Goal: Information Seeking & Learning: Learn about a topic

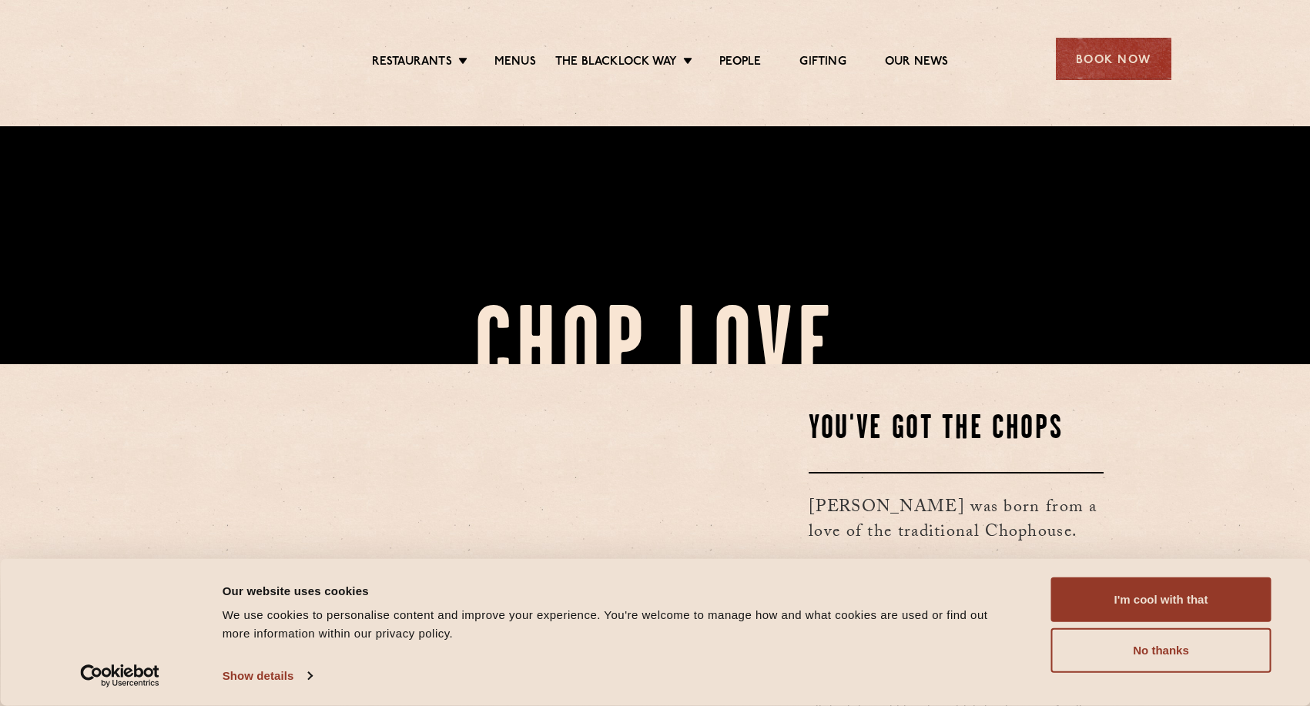
scroll to position [396, 0]
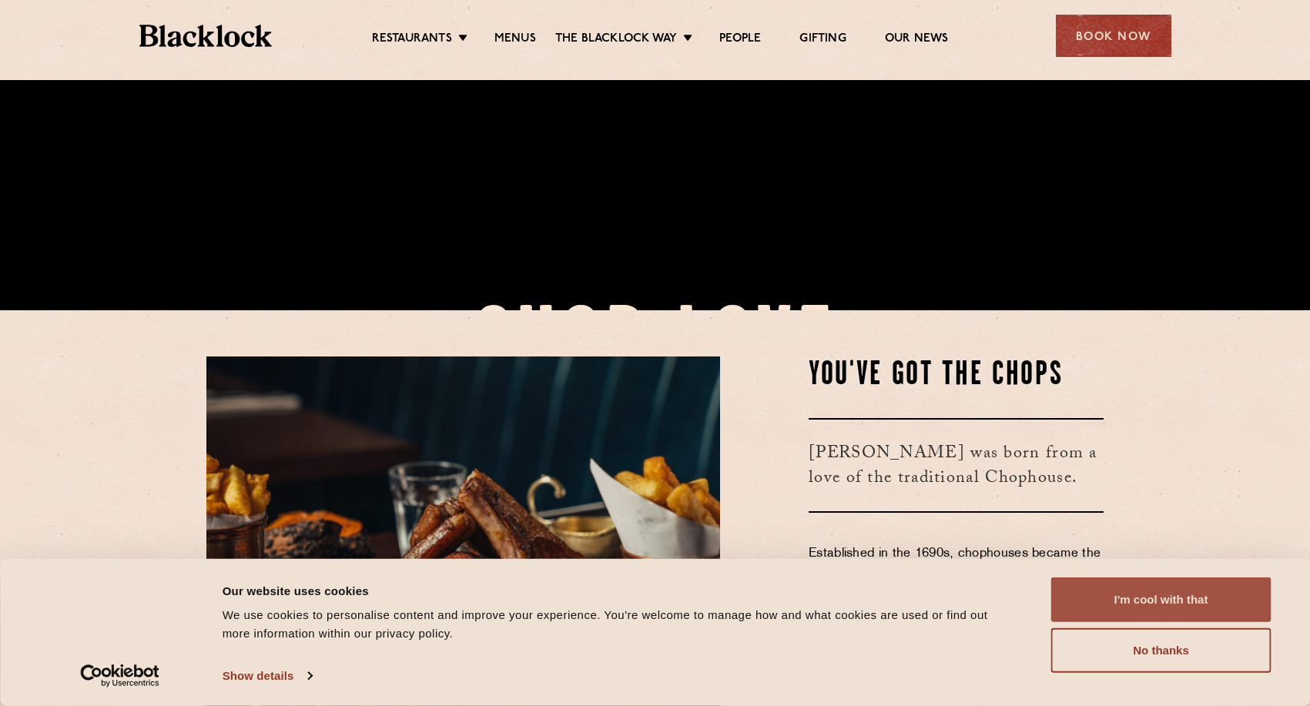
click at [1144, 589] on button "I'm cool with that" at bounding box center [1161, 599] width 220 height 45
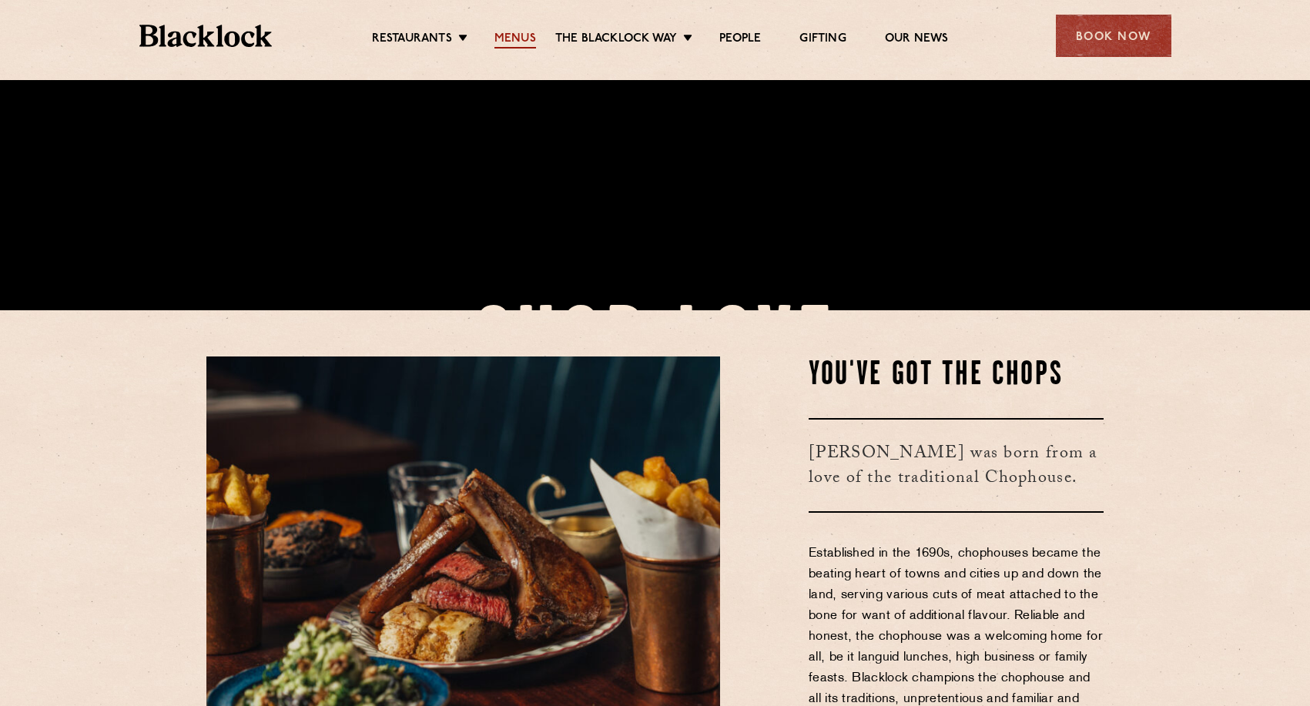
click at [515, 39] on link "Menus" at bounding box center [515, 40] width 42 height 17
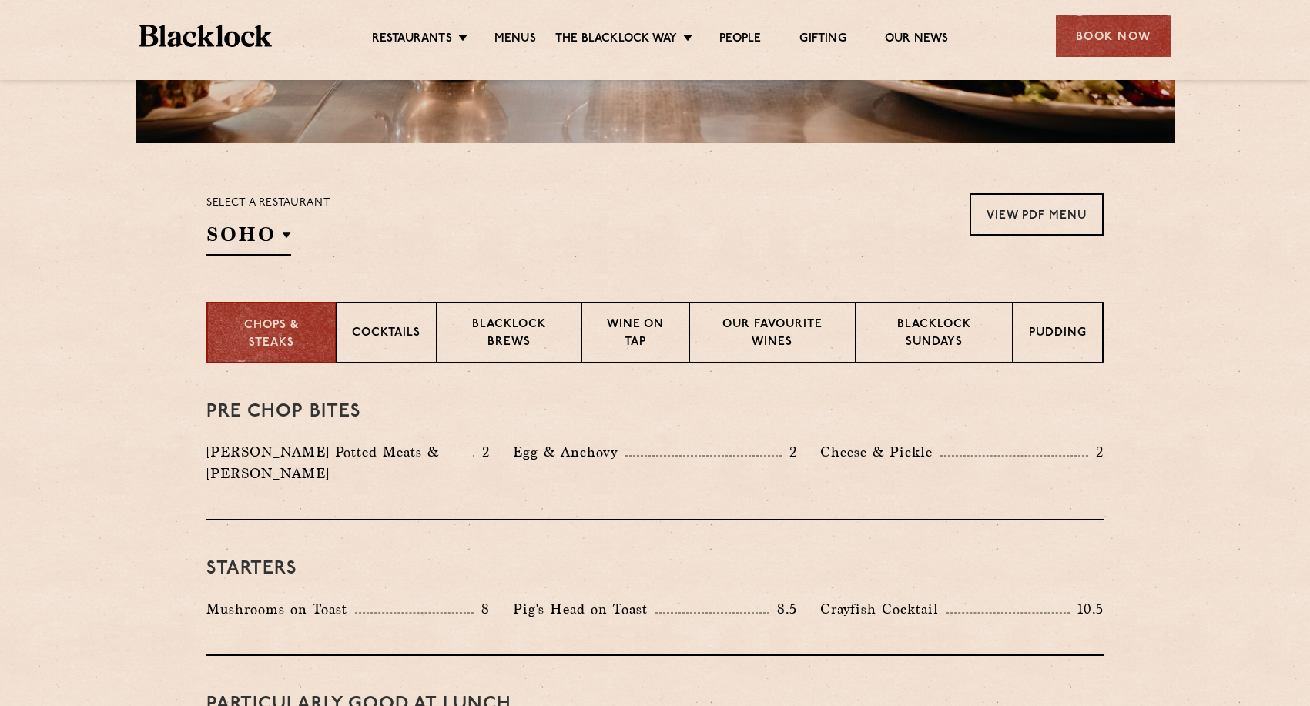
scroll to position [444, 0]
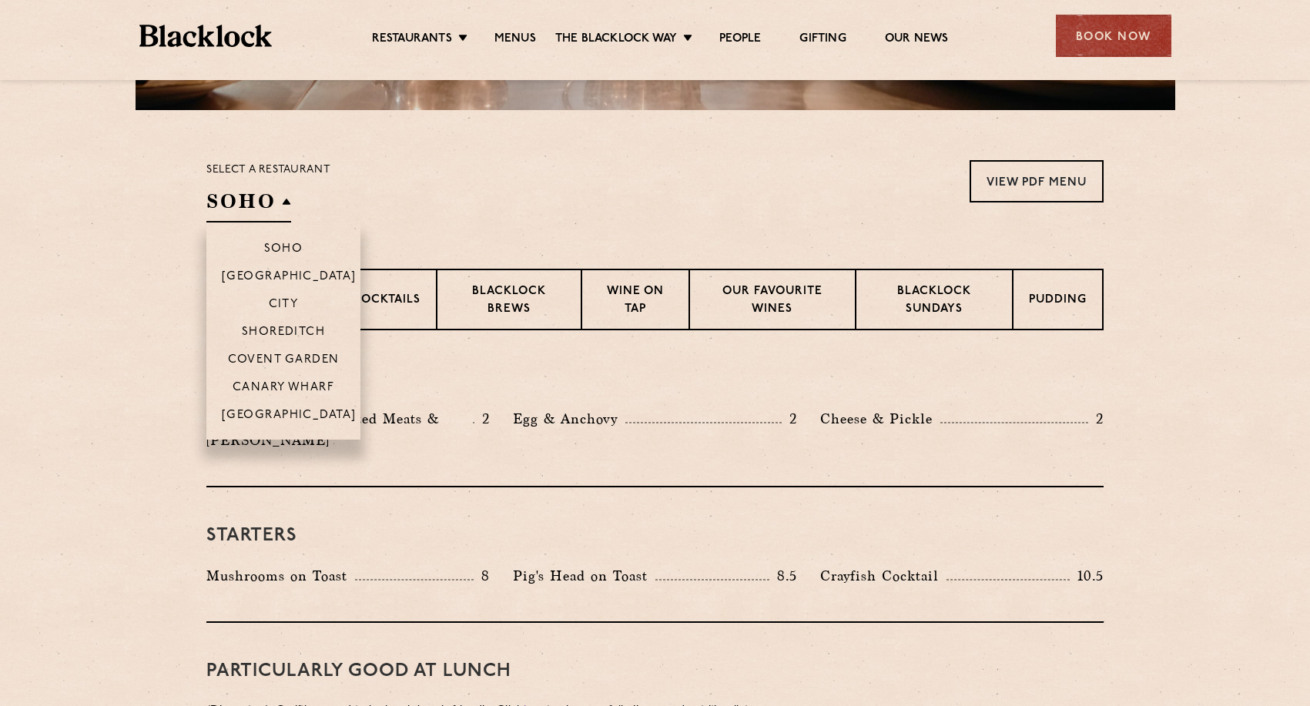
click at [263, 197] on h2 "SOHO" at bounding box center [248, 205] width 85 height 35
click at [292, 330] on p "Shoreditch" at bounding box center [284, 333] width 84 height 15
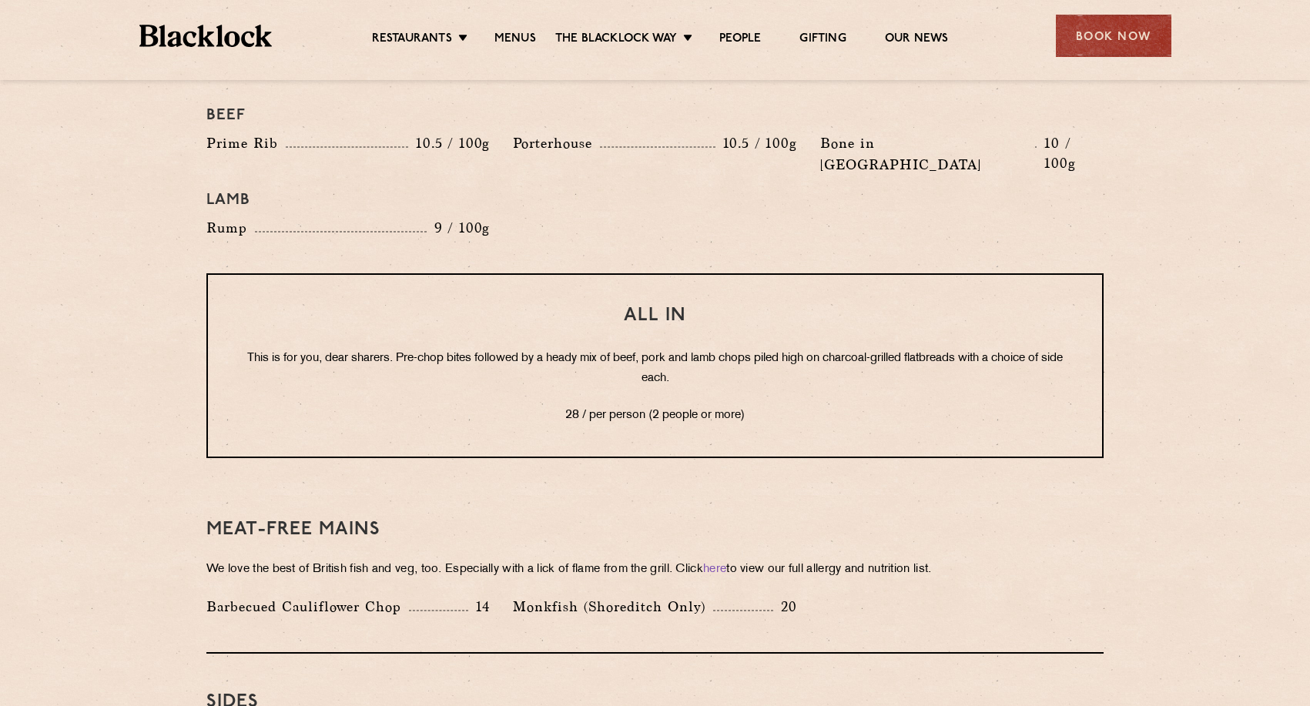
scroll to position [1846, 0]
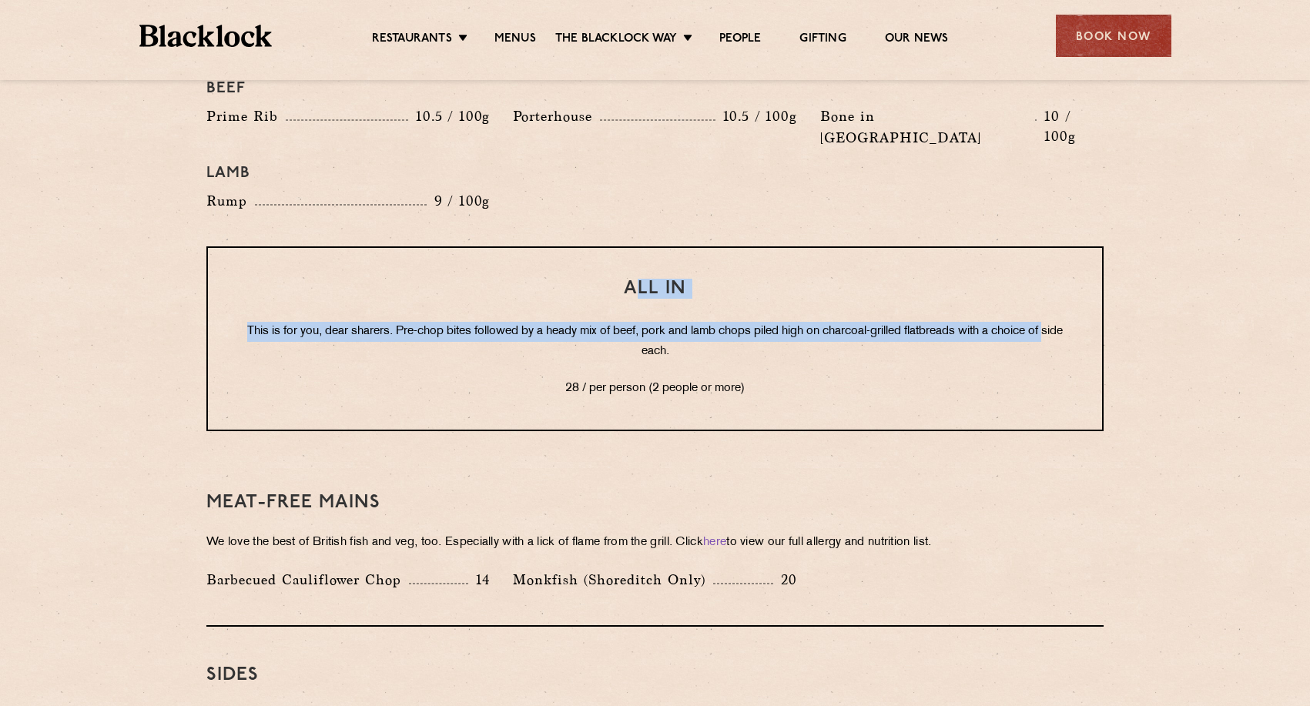
drag, startPoint x: 306, startPoint y: 310, endPoint x: 640, endPoint y: 243, distance: 340.1
click at [640, 246] on div "All In This is for you, dear sharers. Pre-chop bites followed by a heady mix of…" at bounding box center [654, 338] width 897 height 185
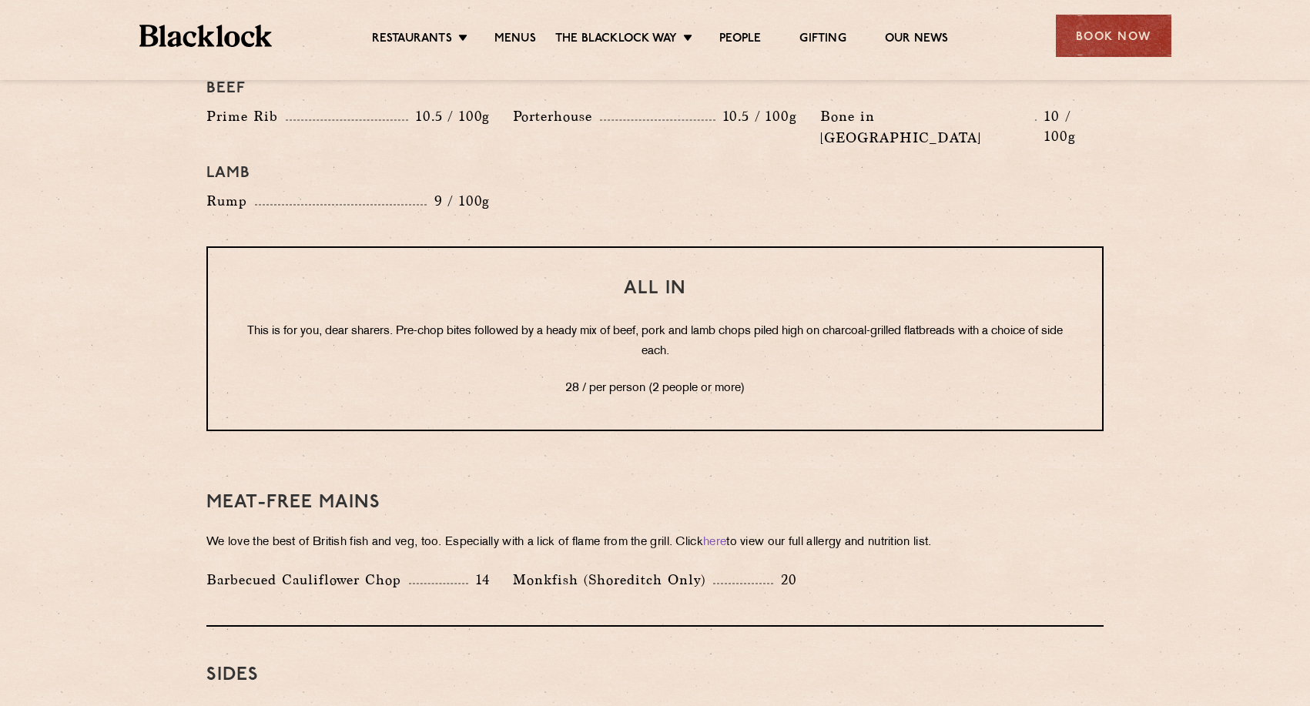
click at [622, 322] on p "This is for you, dear sharers. Pre-chop bites followed by a heady mix of beef, …" at bounding box center [655, 342] width 832 height 40
drag, startPoint x: 420, startPoint y: 283, endPoint x: 678, endPoint y: 298, distance: 257.6
click at [678, 322] on p "This is for you, dear sharers. Pre-chop bites followed by a heady mix of beef, …" at bounding box center [655, 342] width 832 height 40
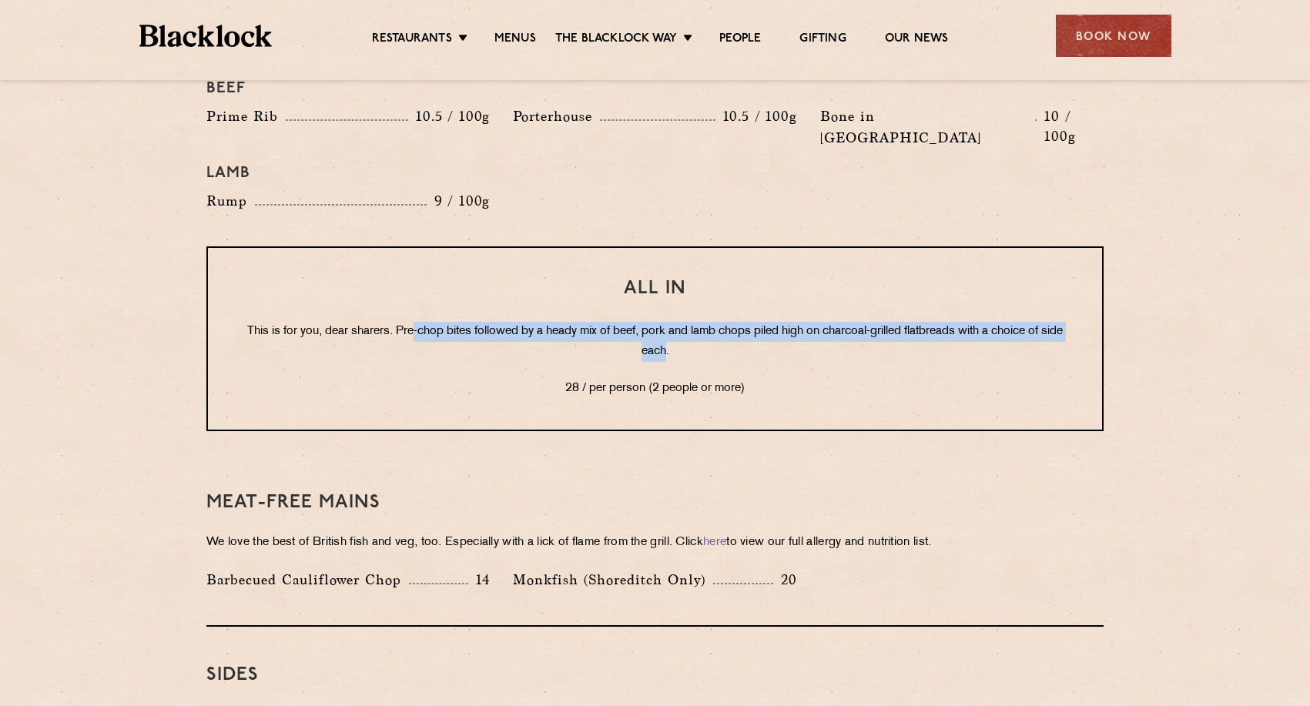
click at [678, 322] on p "This is for you, dear sharers. Pre-chop bites followed by a heady mix of beef, …" at bounding box center [655, 342] width 832 height 40
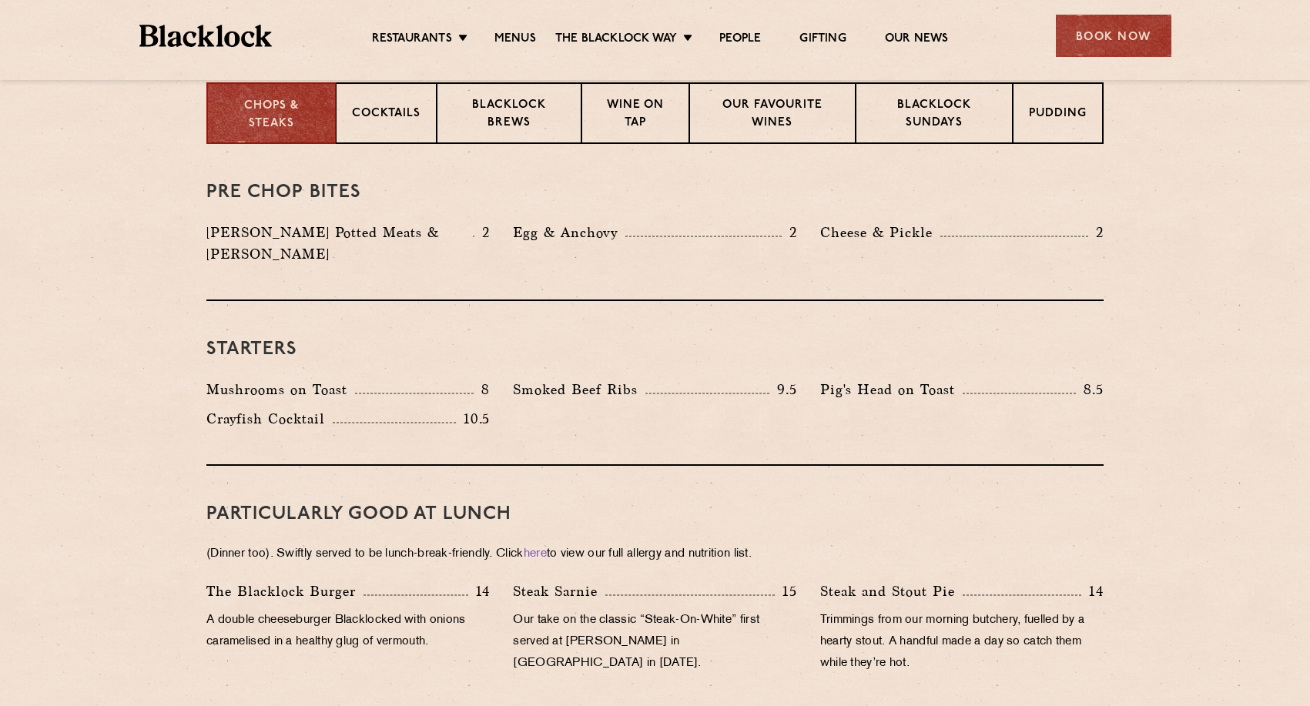
scroll to position [642, 0]
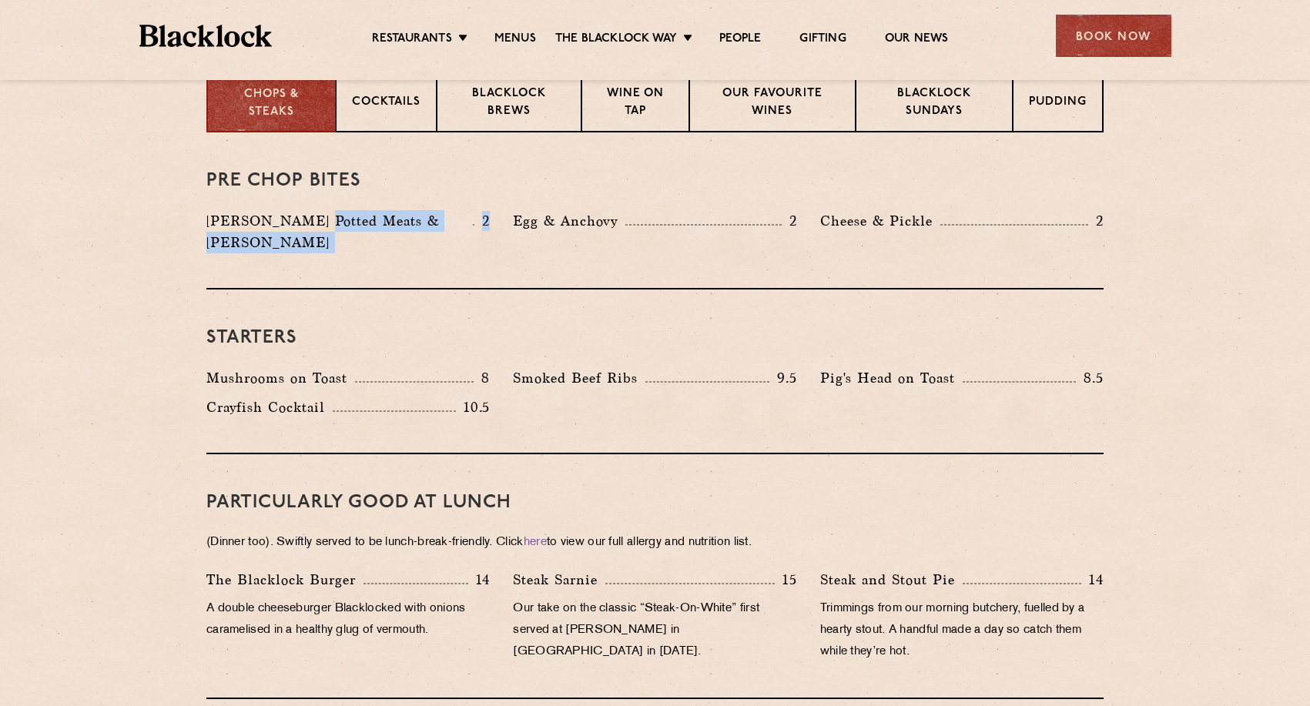
drag, startPoint x: 316, startPoint y: 215, endPoint x: 488, endPoint y: 215, distance: 172.5
click at [488, 215] on div "[PERSON_NAME] Potted Meats & [PERSON_NAME] 2" at bounding box center [347, 231] width 283 height 43
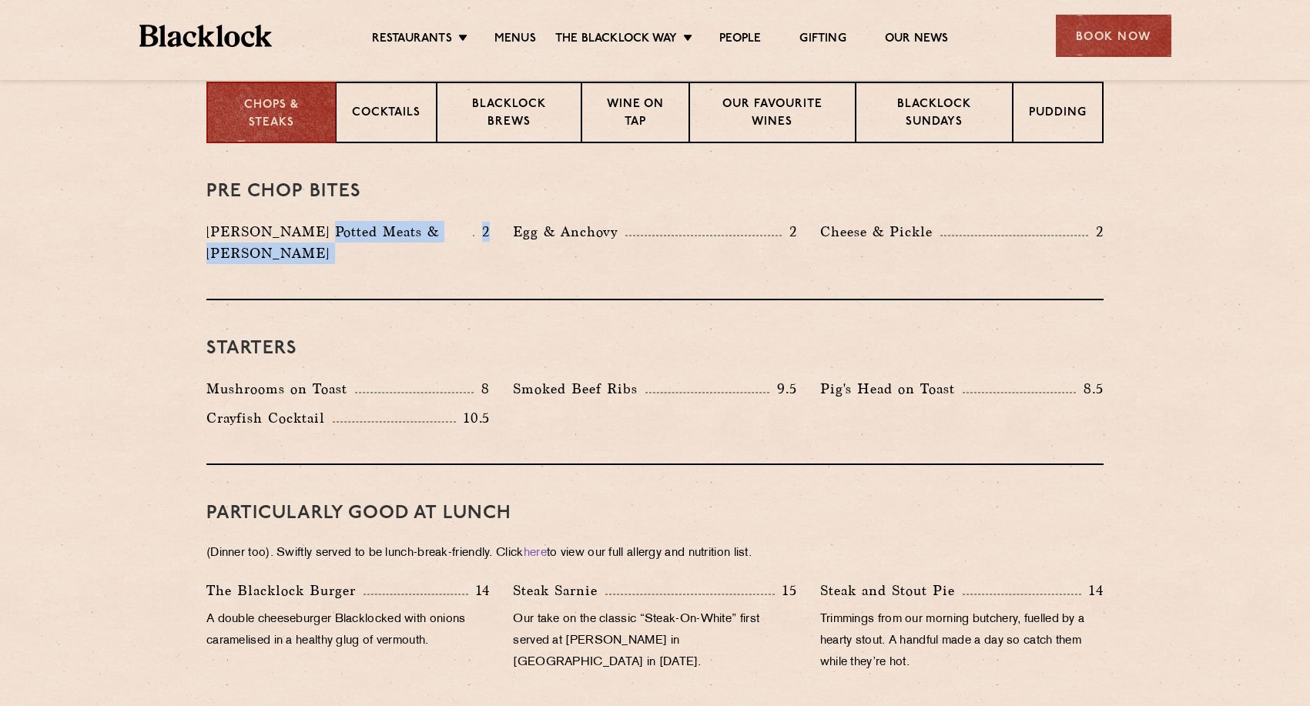
scroll to position [631, 0]
click at [490, 123] on p "Blacklock Brews" at bounding box center [509, 115] width 112 height 36
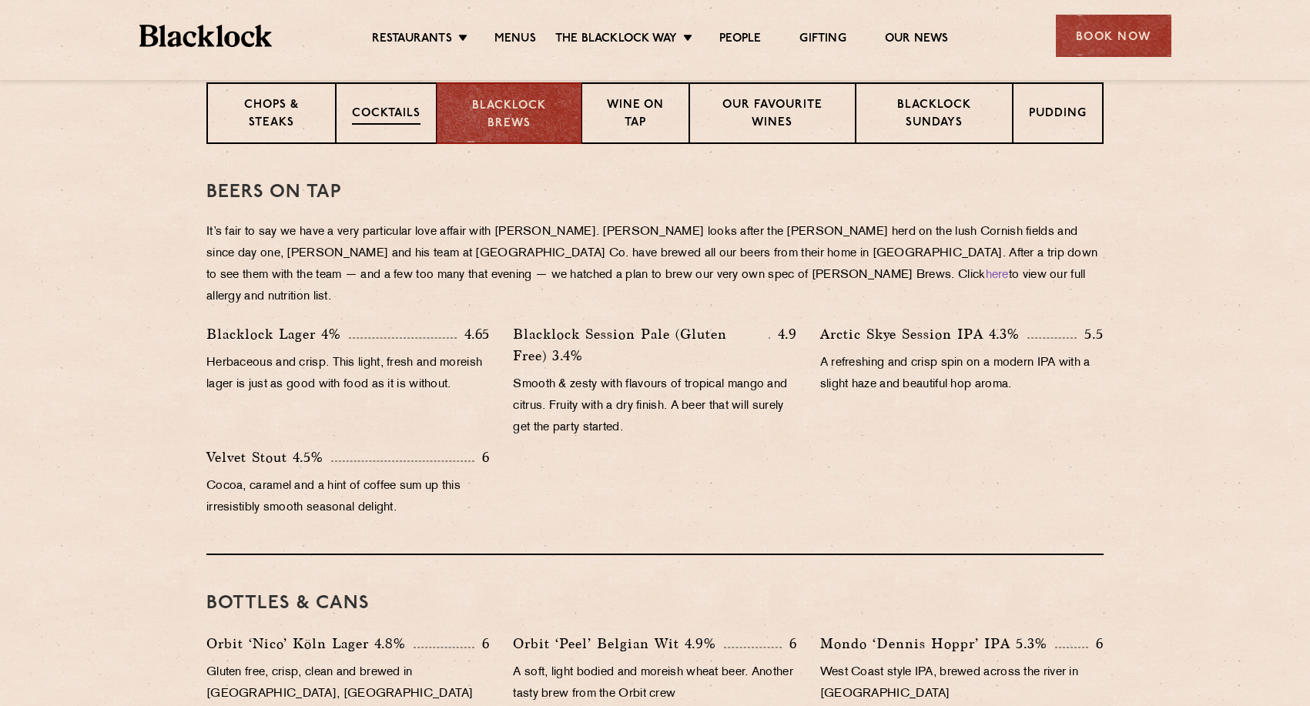
click at [409, 130] on div "Cocktails" at bounding box center [386, 113] width 101 height 62
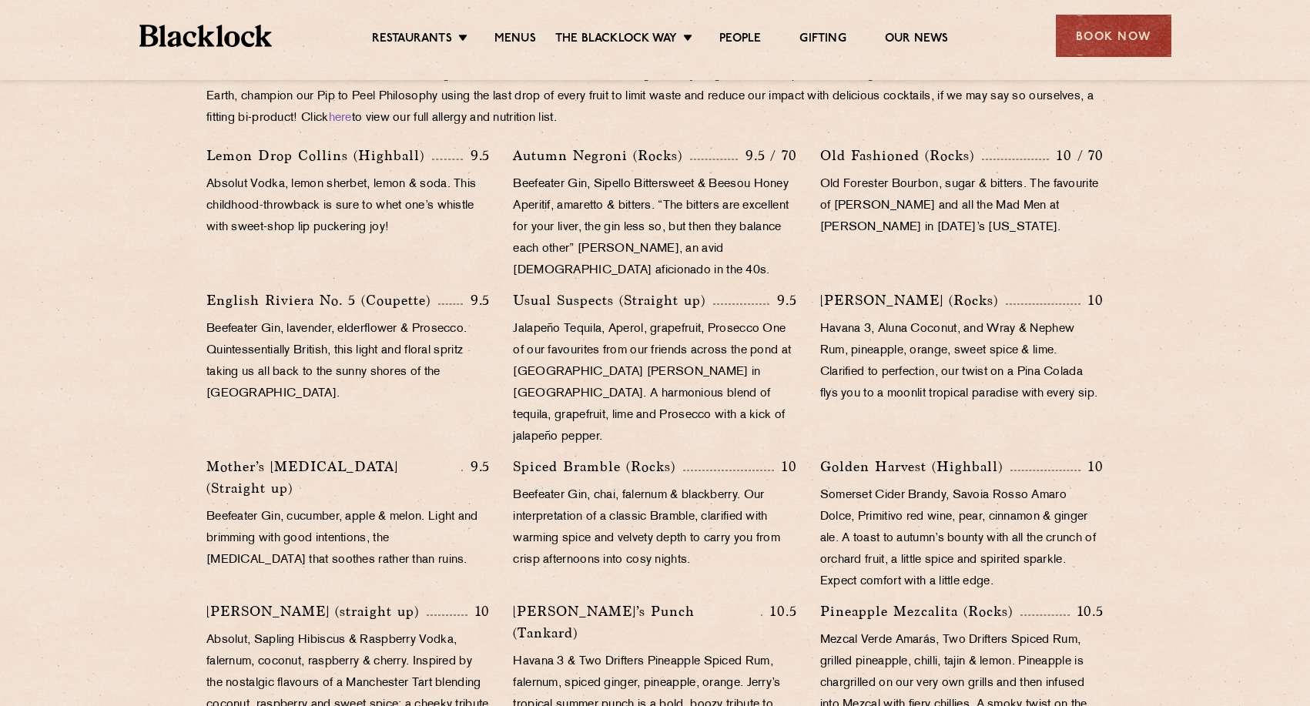
scroll to position [785, 0]
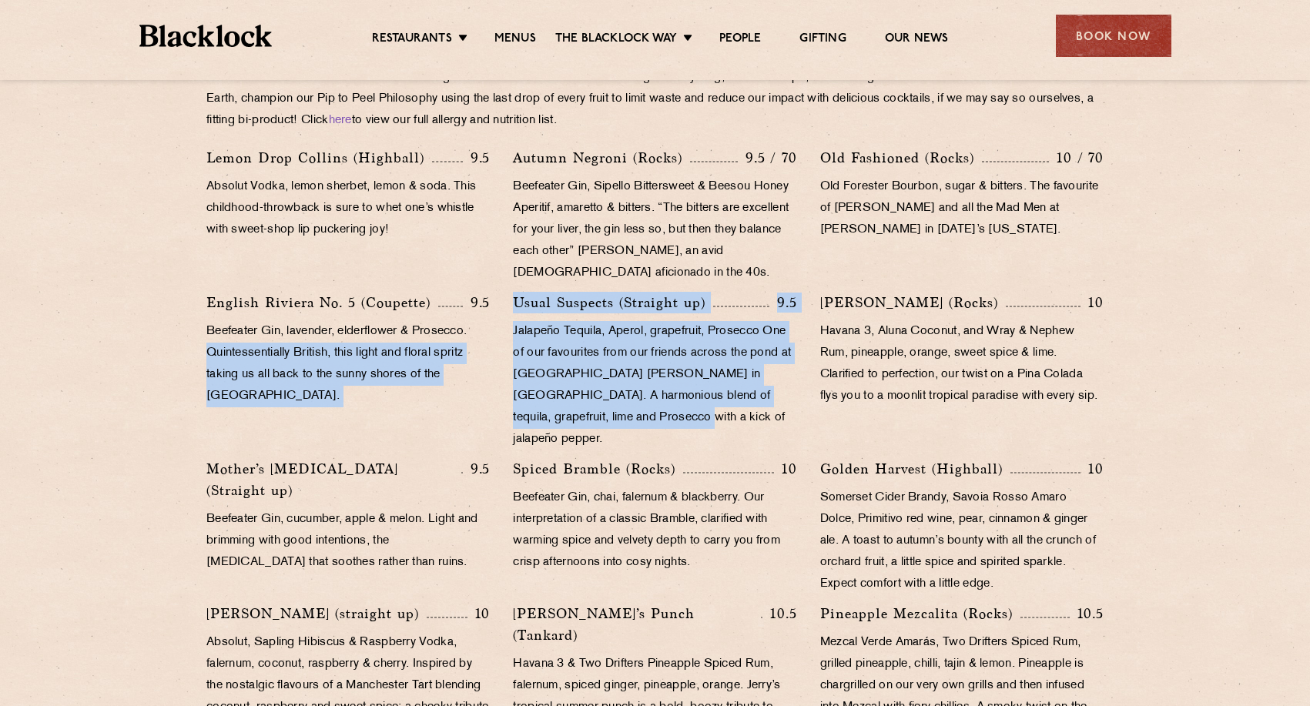
drag, startPoint x: 498, startPoint y: 335, endPoint x: 716, endPoint y: 408, distance: 229.9
click at [717, 408] on div "Lemon Drop [PERSON_NAME] (Highball) 9.5 Absolut Vodka, lemon sherbet, lemon & s…" at bounding box center [655, 469] width 920 height 644
click at [716, 408] on p "Jalapeño Tequila, Aperol, grapefruit, Prosecco One of our favourites from our f…" at bounding box center [654, 385] width 283 height 129
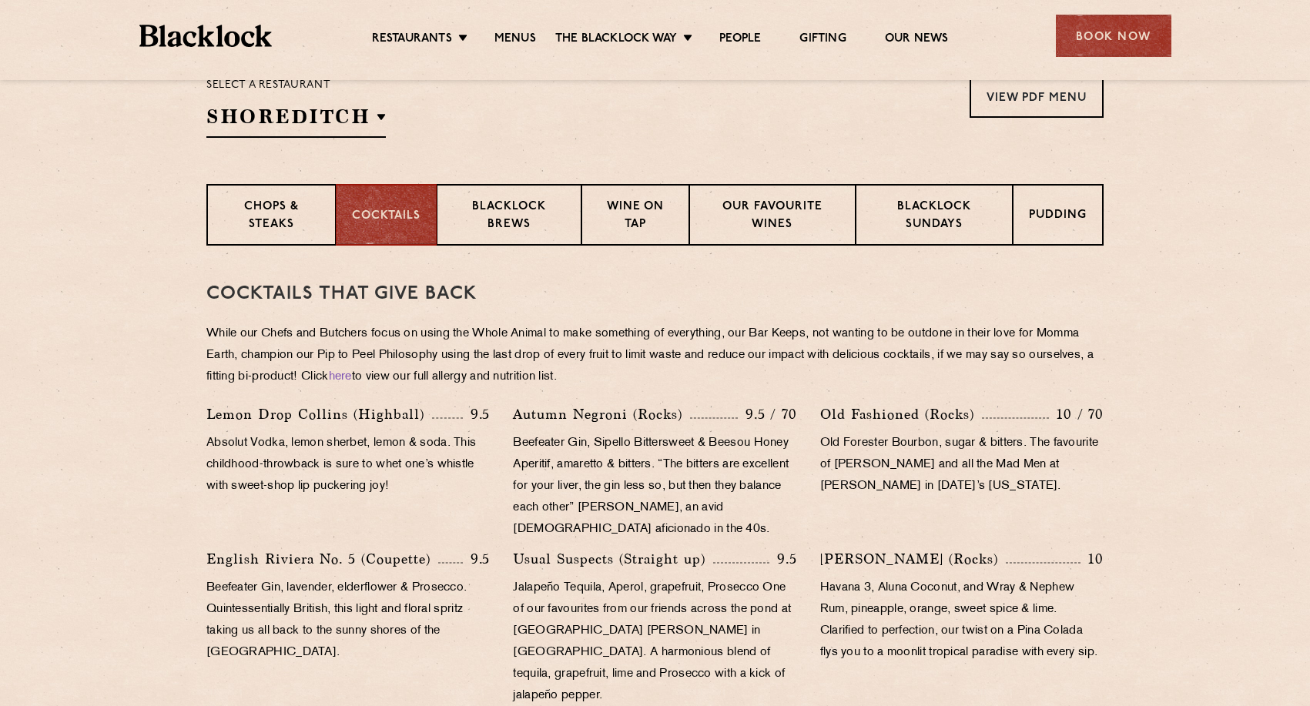
scroll to position [516, 0]
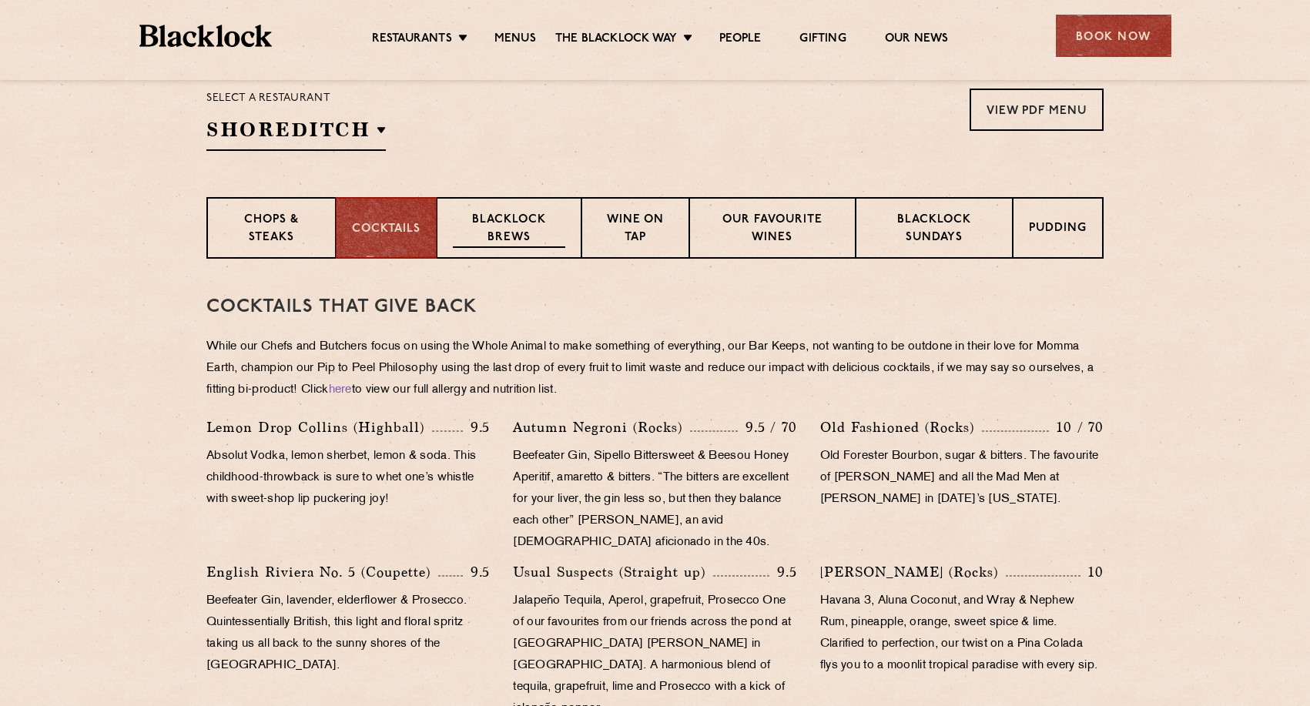
click at [540, 227] on p "Blacklock Brews" at bounding box center [509, 230] width 112 height 36
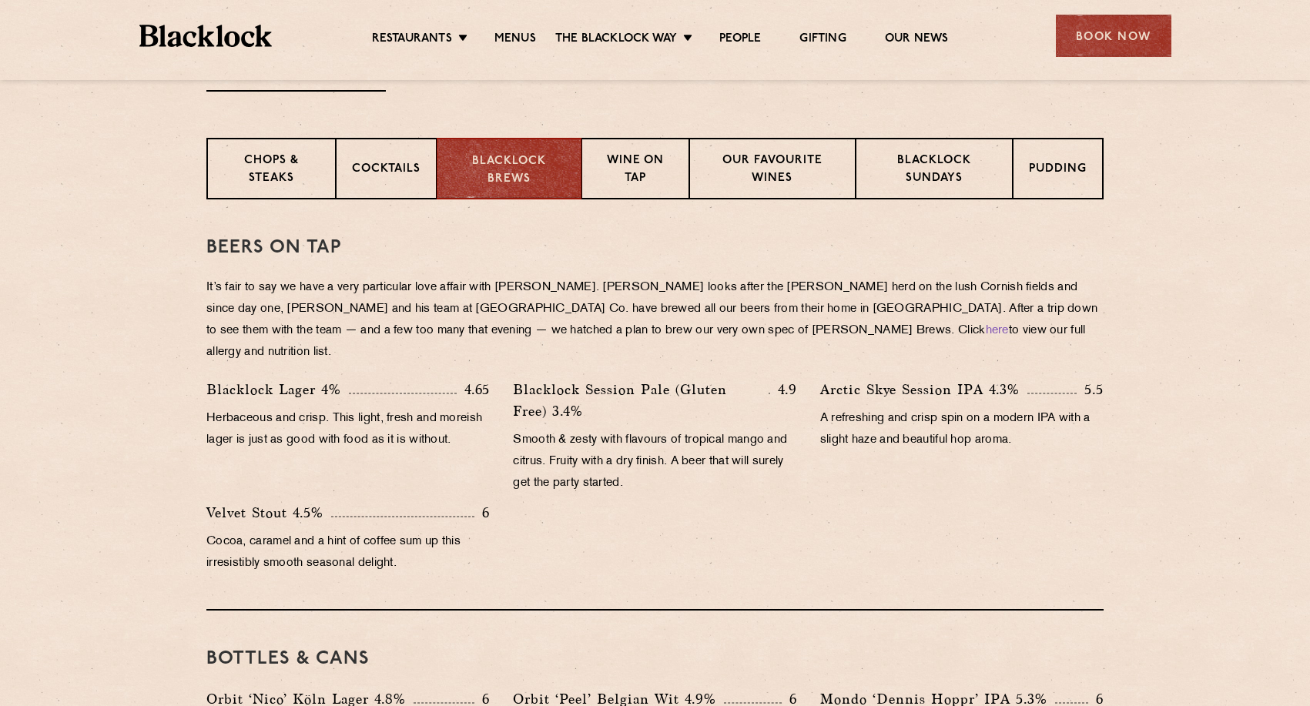
scroll to position [574, 0]
click at [618, 165] on p "Wine on Tap" at bounding box center [634, 171] width 75 height 36
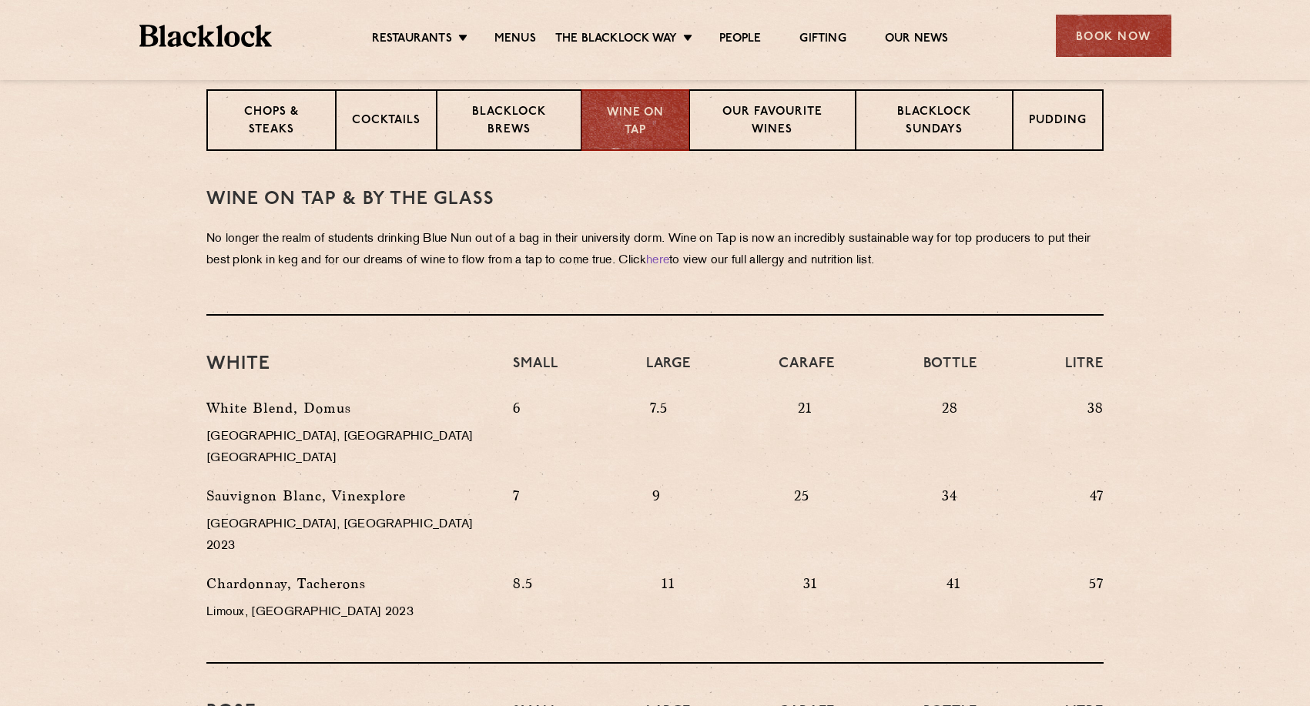
scroll to position [623, 0]
click at [768, 129] on p "Our favourite wines" at bounding box center [771, 123] width 133 height 36
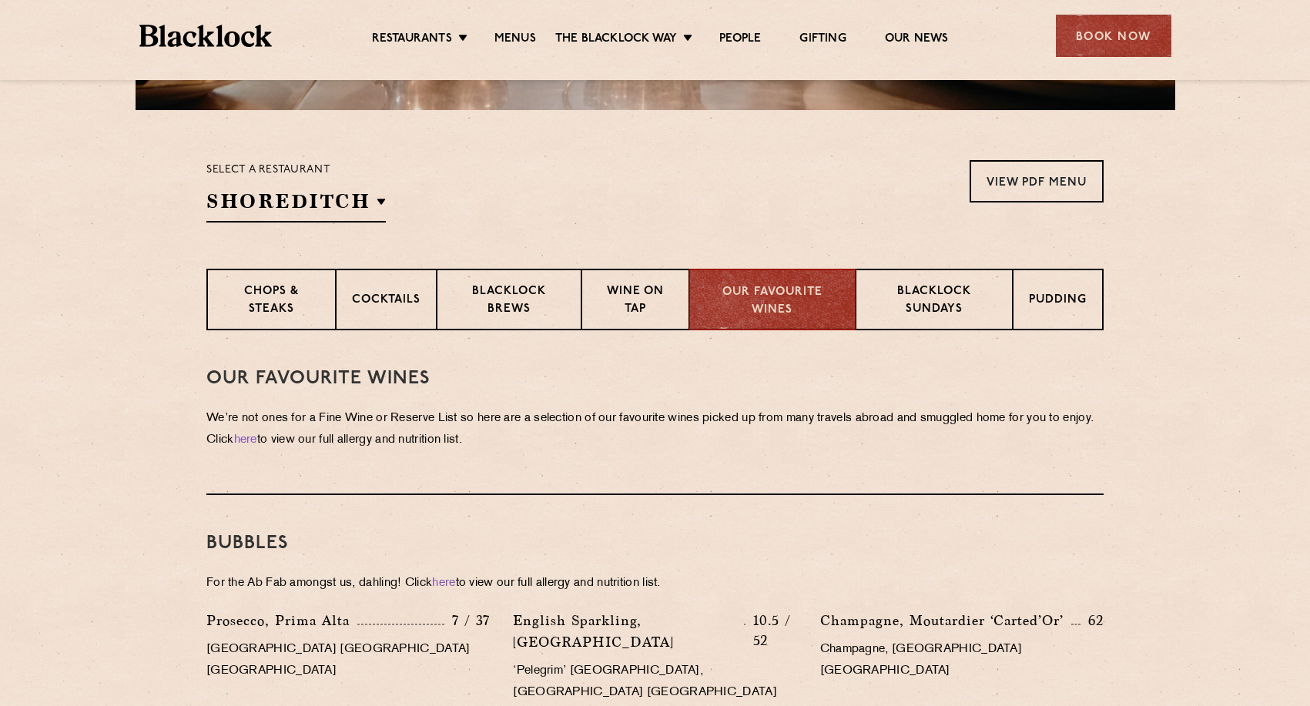
scroll to position [495, 0]
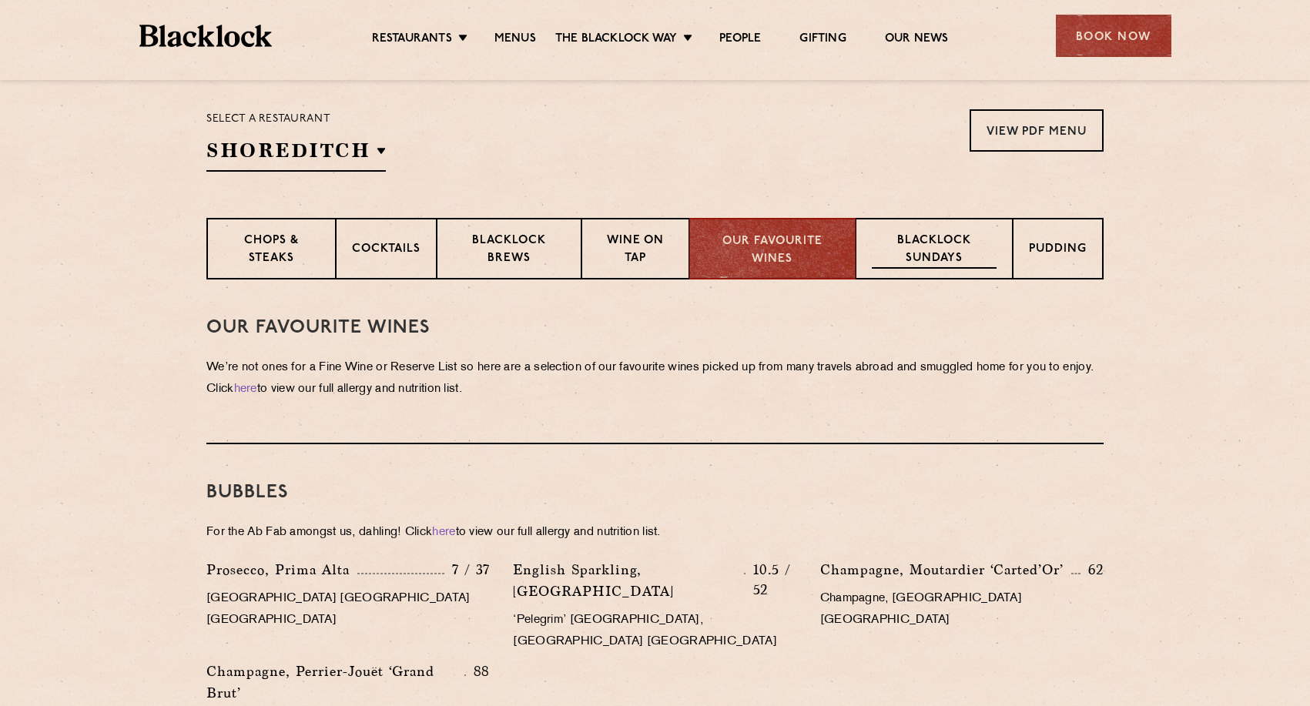
click at [928, 246] on p "Blacklock Sundays" at bounding box center [934, 251] width 125 height 36
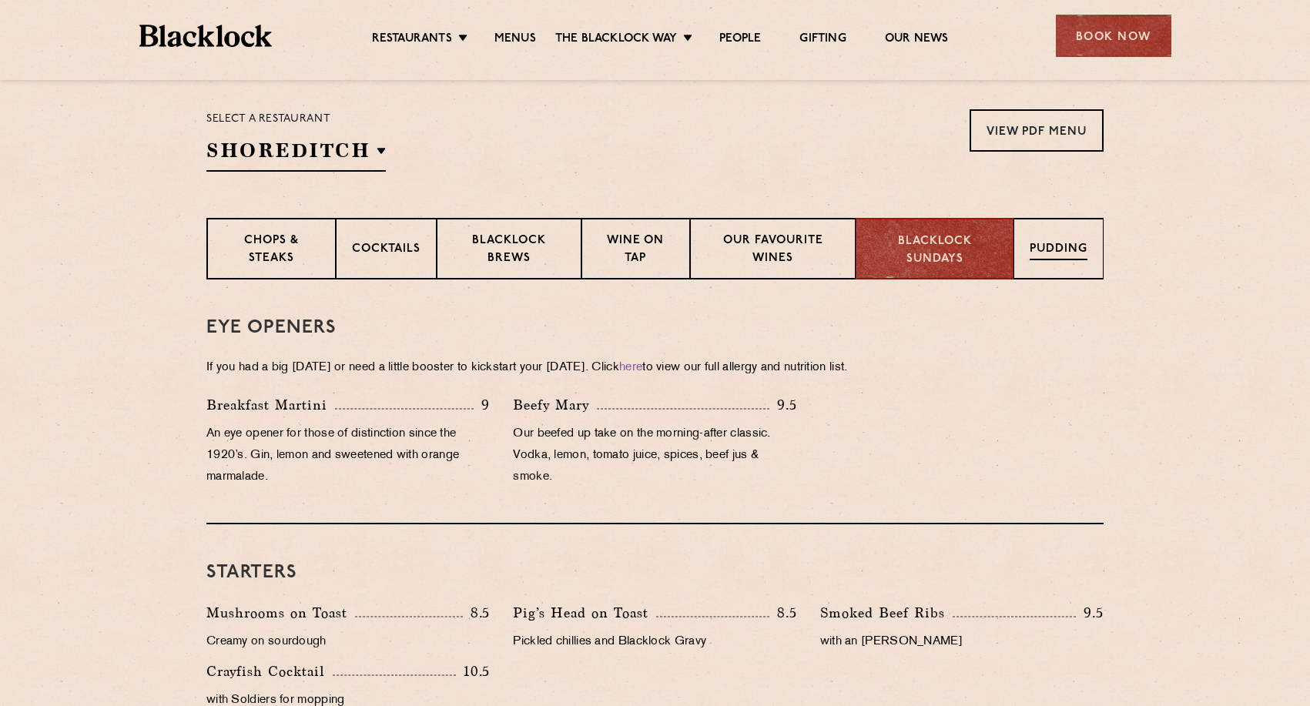
click at [1022, 240] on div "Pudding" at bounding box center [1058, 249] width 90 height 62
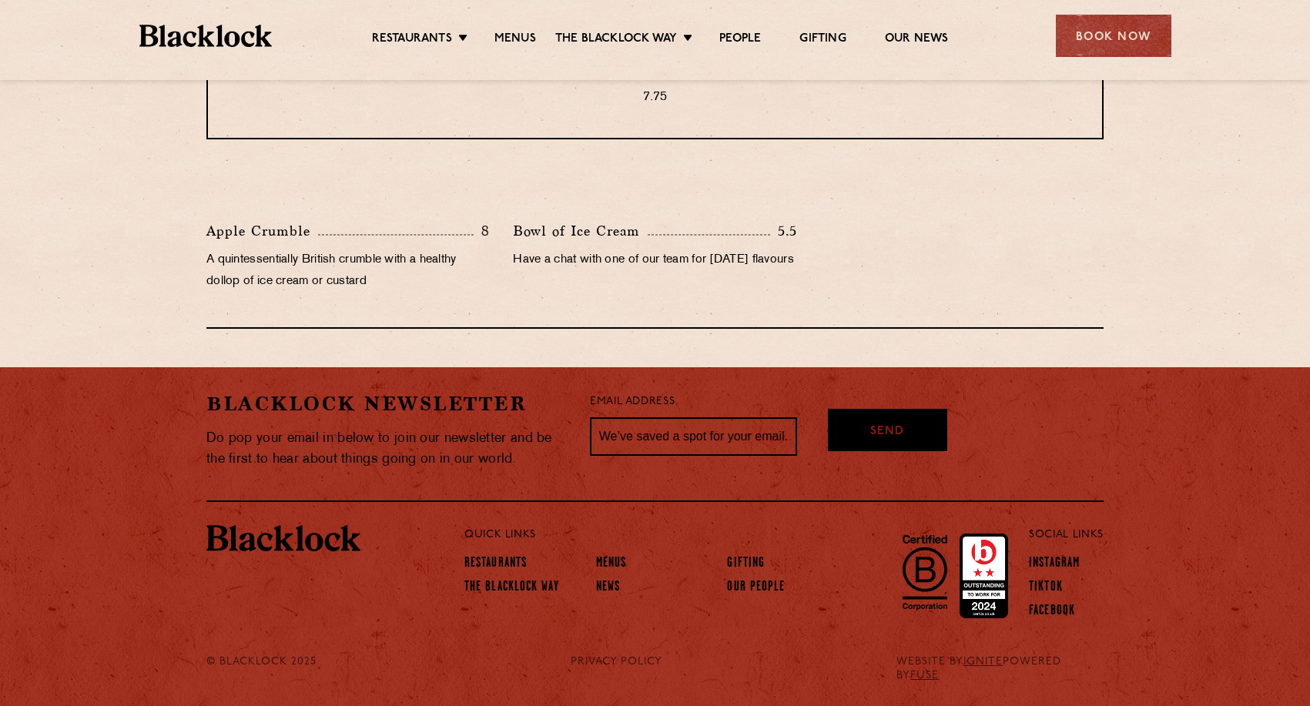
scroll to position [799, 0]
